Goal: Task Accomplishment & Management: Use online tool/utility

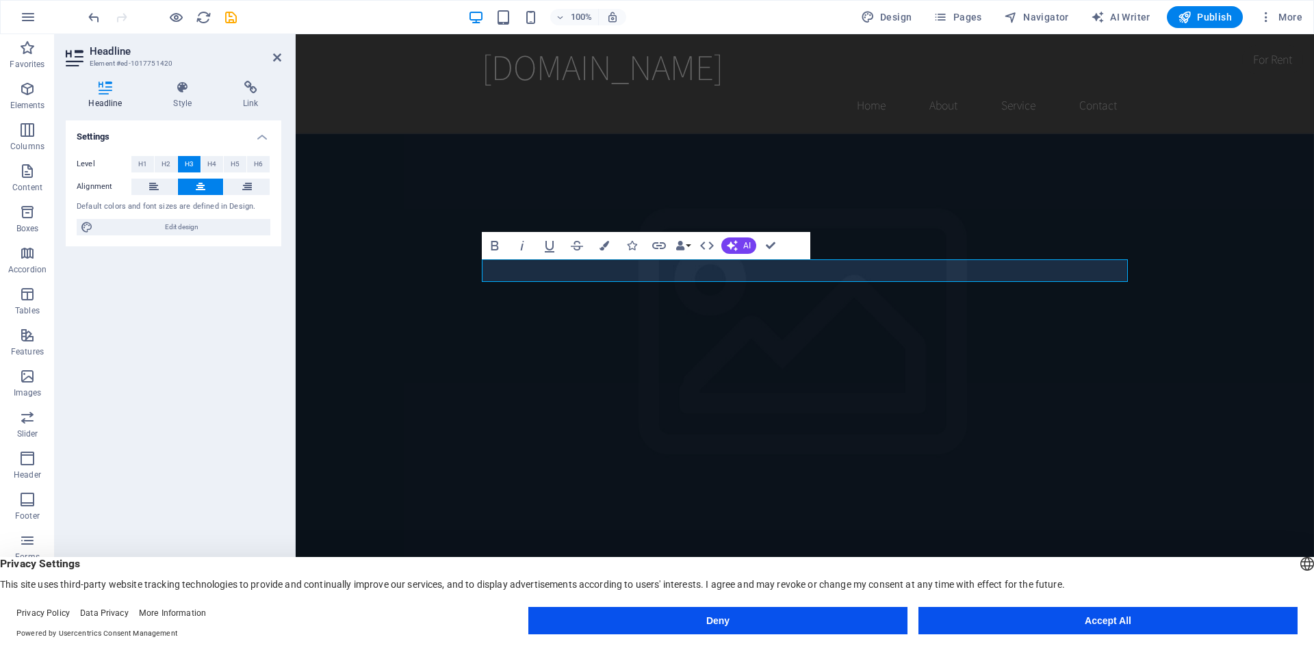
click at [1050, 615] on button "Accept All" at bounding box center [1107, 620] width 379 height 27
